Goal: Find specific page/section: Find specific page/section

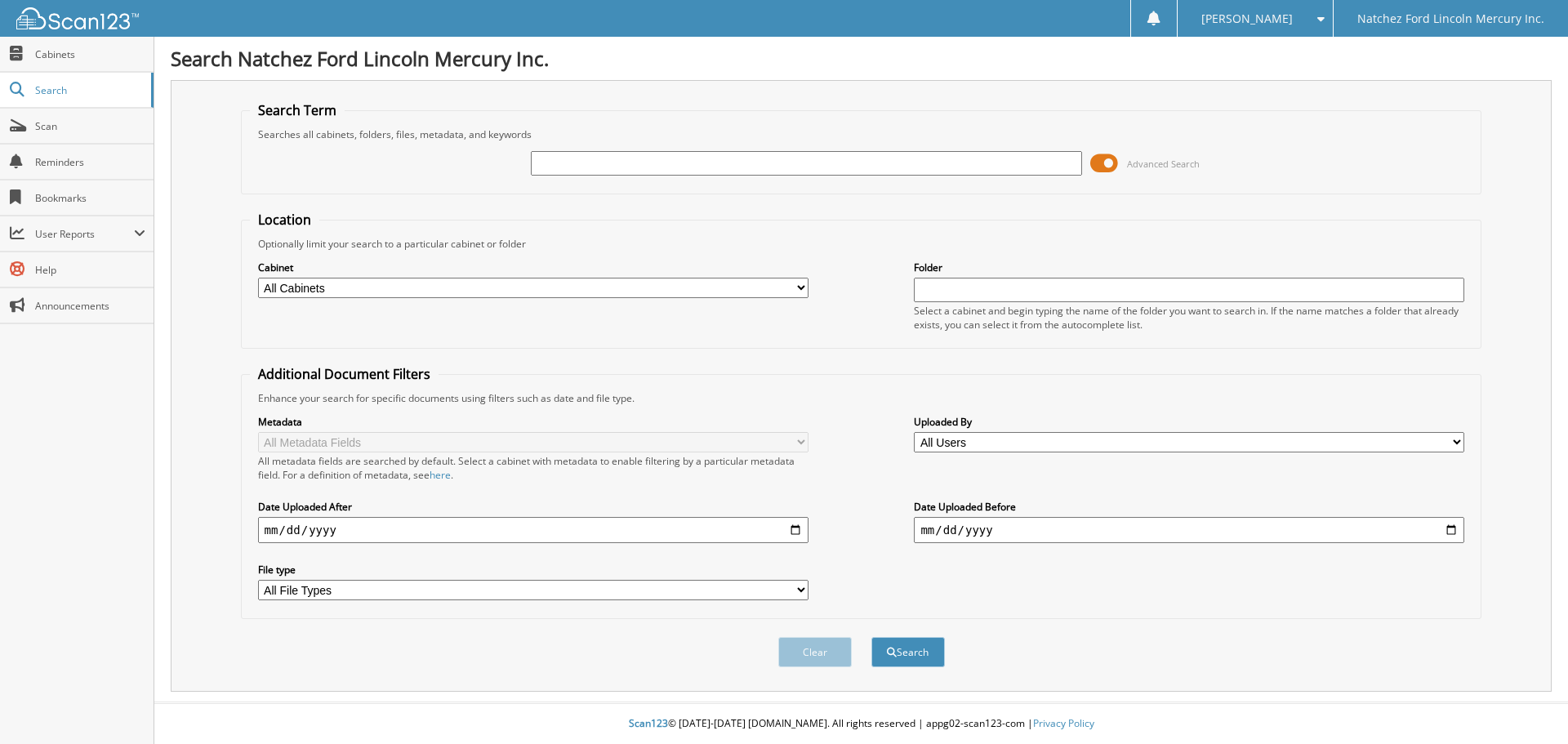
click at [581, 161] on input "text" at bounding box center [806, 163] width 550 height 25
type input "142907"
click at [872, 637] on button "Search" at bounding box center [908, 652] width 73 height 30
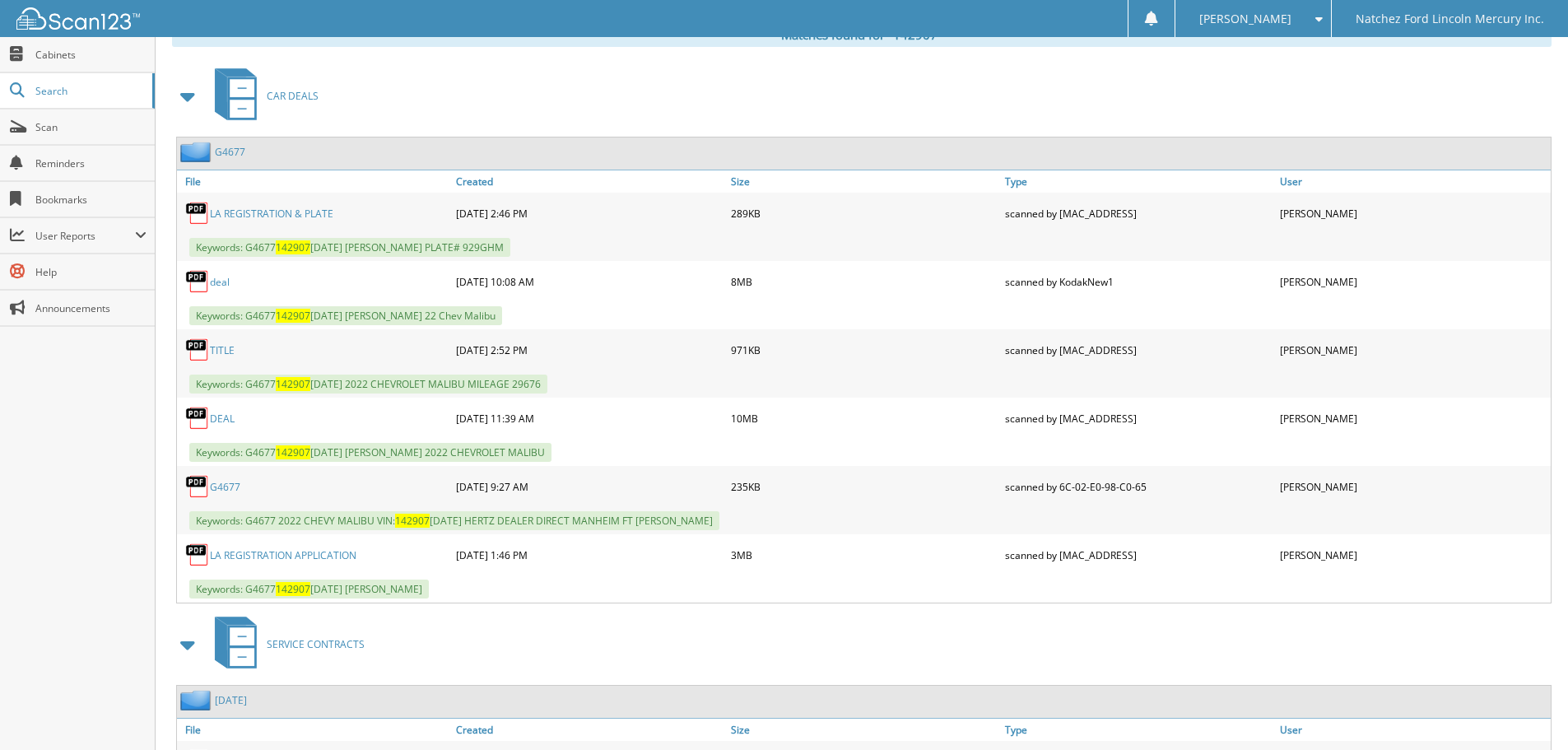
scroll to position [741, 0]
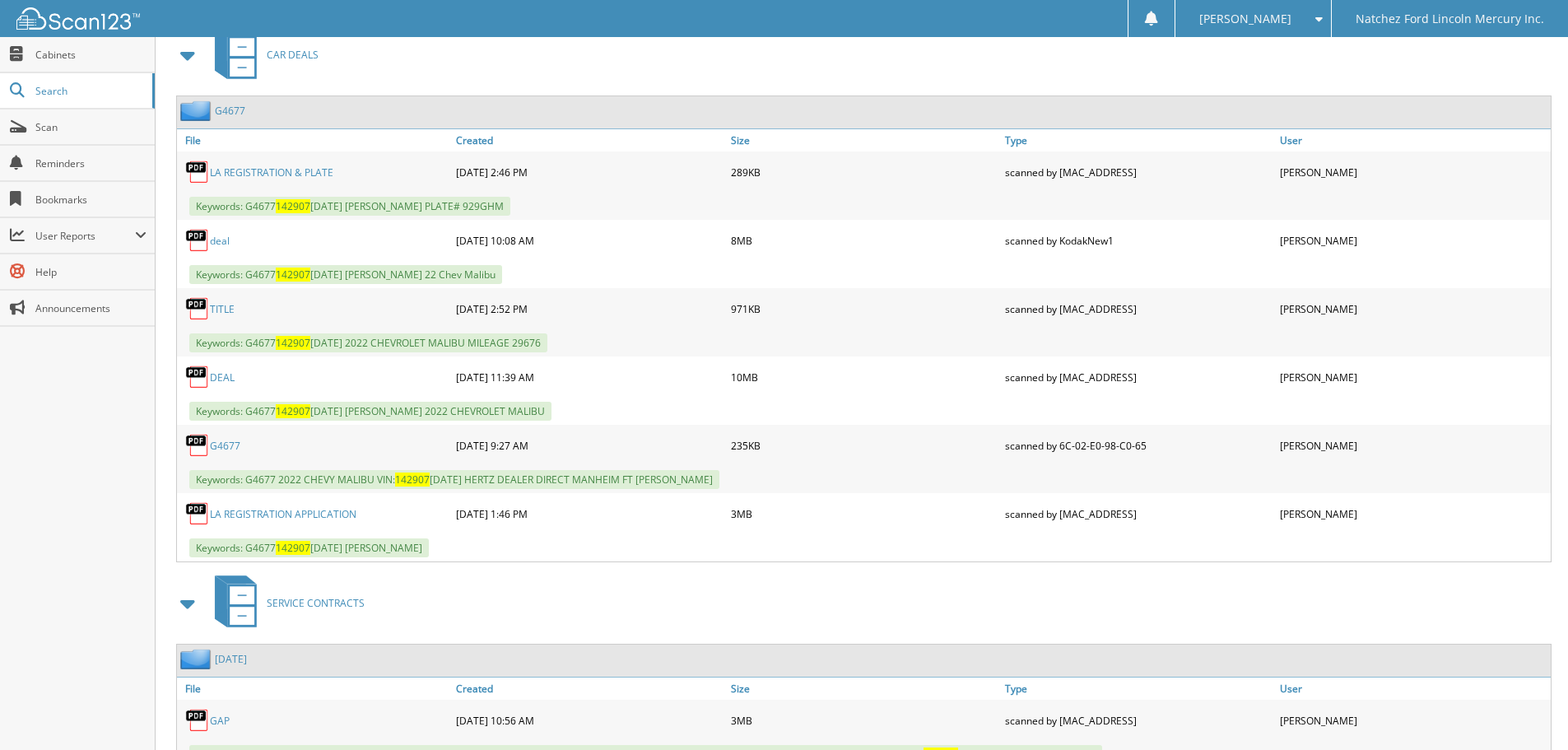
click at [234, 109] on link "G4677" at bounding box center [230, 110] width 31 height 14
